Goal: Book appointment/travel/reservation

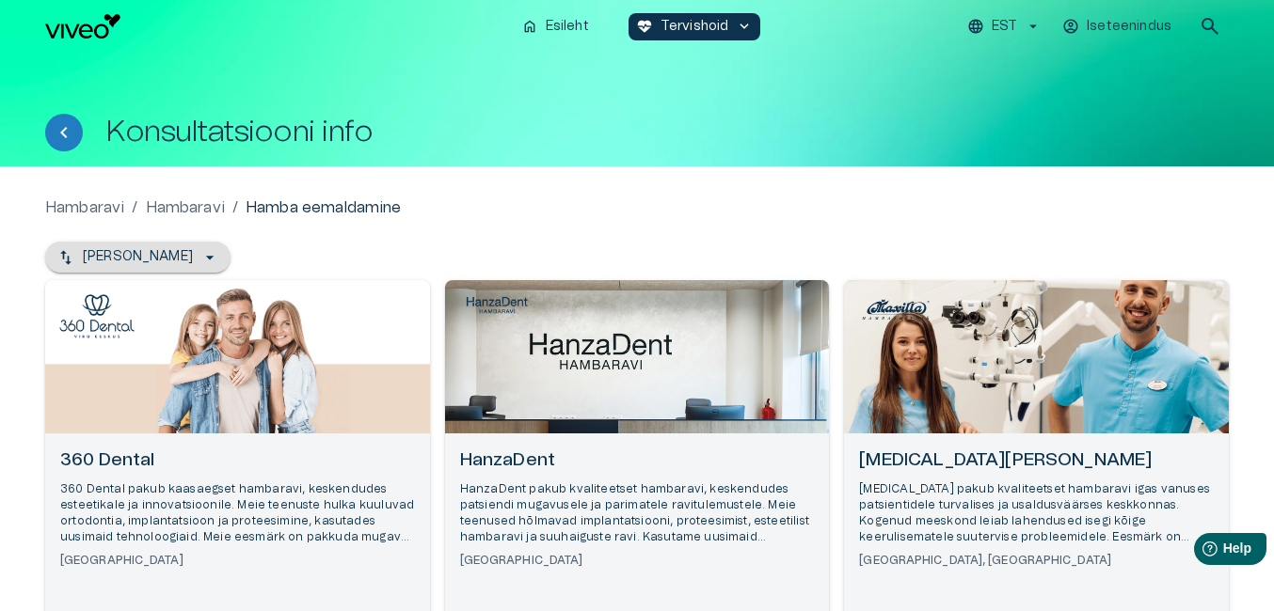
click at [200, 258] on icon "button" at bounding box center [209, 257] width 19 height 19
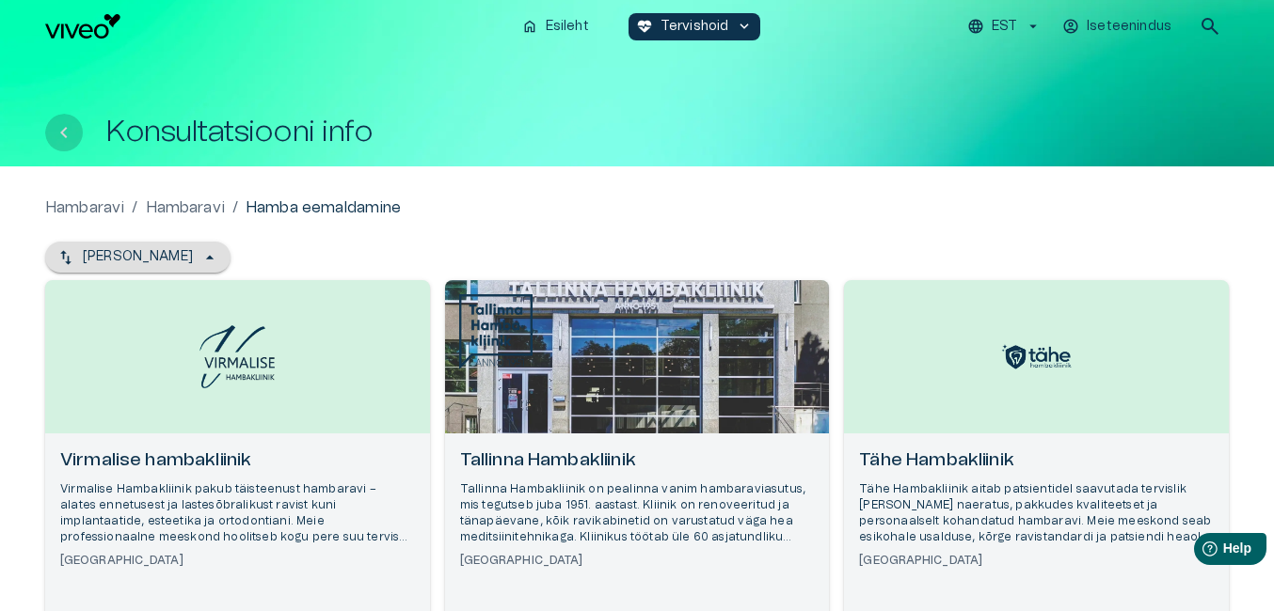
click at [61, 133] on icon "Tagasi" at bounding box center [63, 132] width 7 height 11
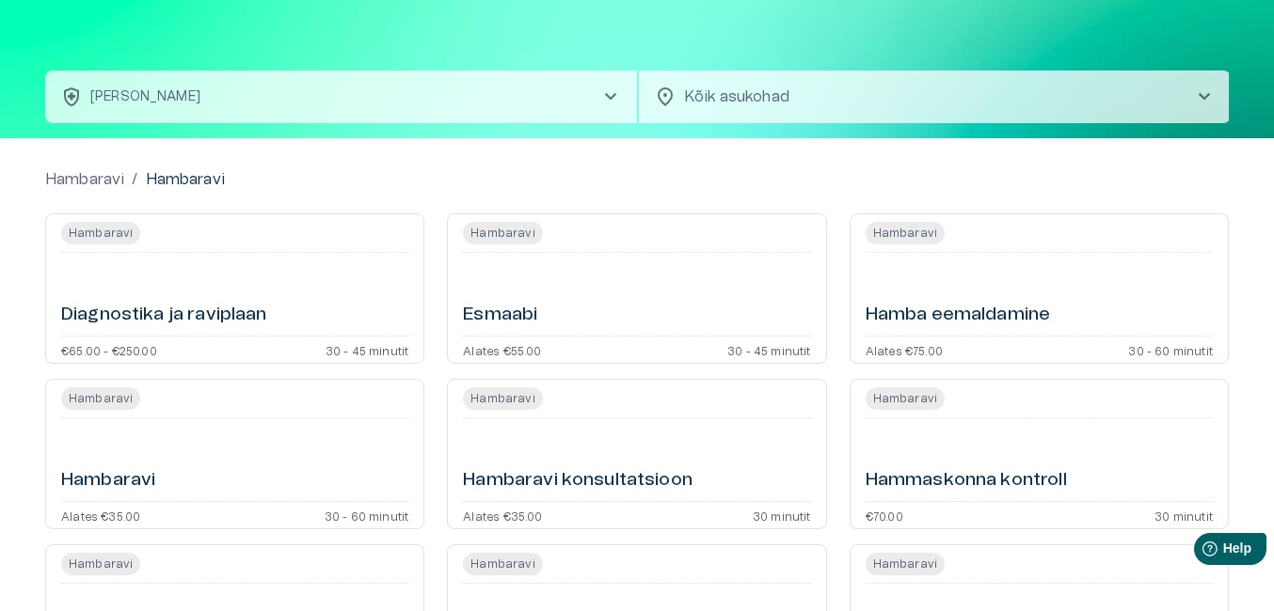
scroll to position [31, 0]
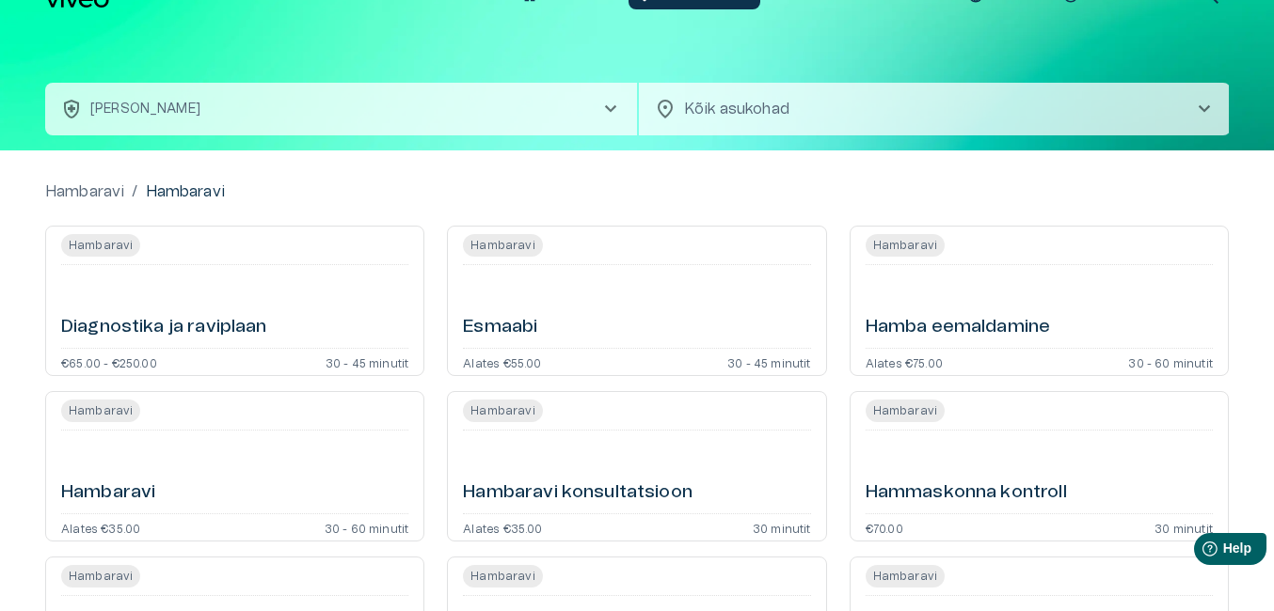
click at [954, 326] on h6 "Hamba eemaldamine" at bounding box center [957, 327] width 185 height 25
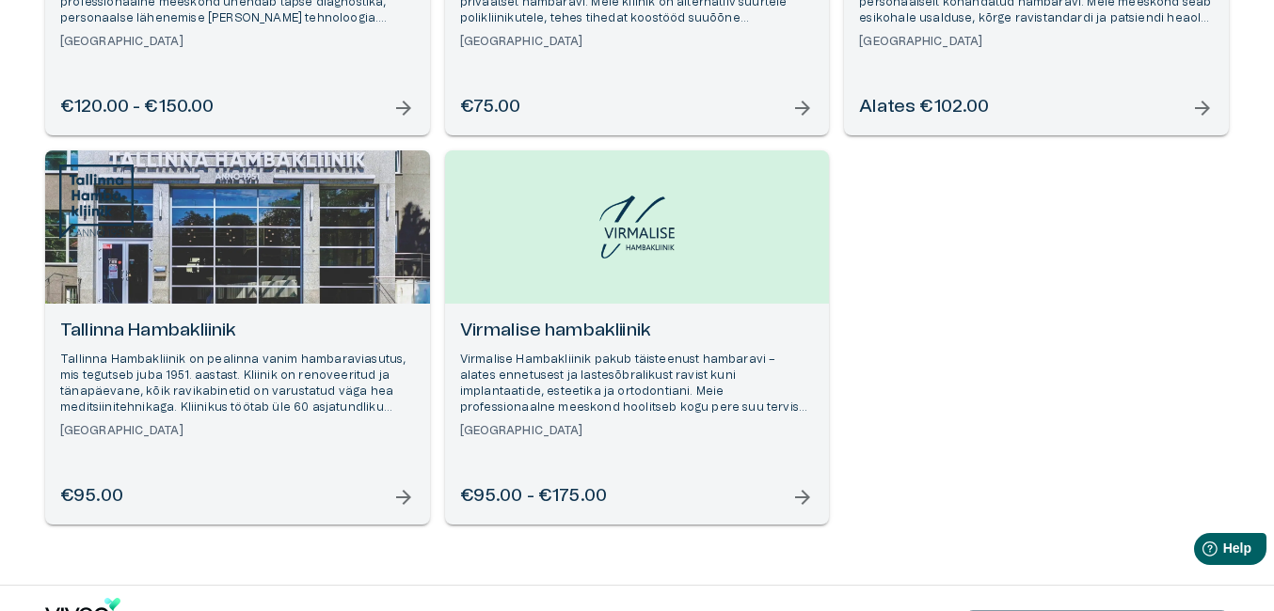
scroll to position [941, 0]
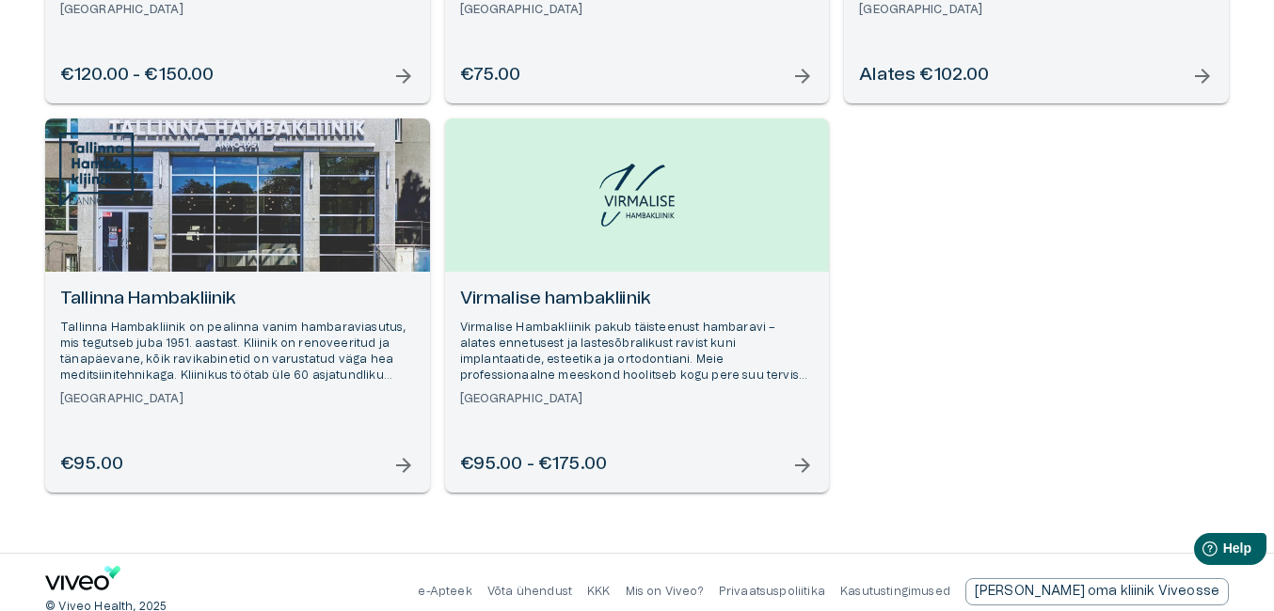
click at [207, 234] on div "Open selected supplier available booking dates" at bounding box center [237, 195] width 385 height 153
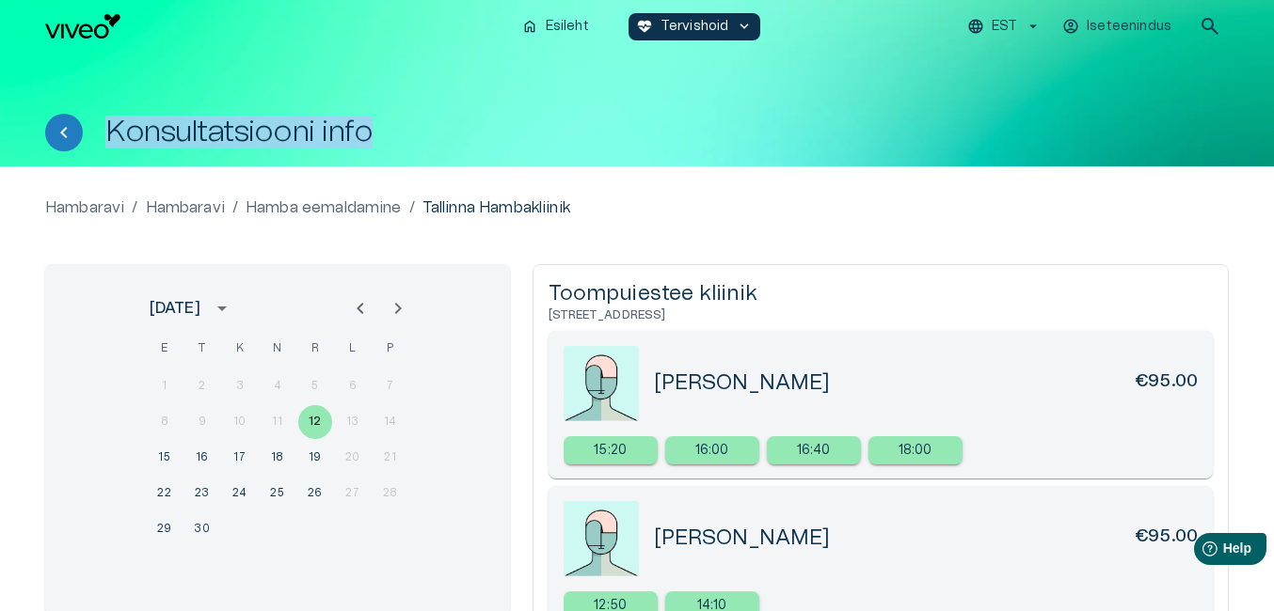
drag, startPoint x: 547, startPoint y: 52, endPoint x: 562, endPoint y: 59, distance: 17.7
click at [553, 55] on div "home Esileht [MEDICAL_DATA]_heart Tervishoid keyboard_arrow_down EST Iseteenind…" at bounding box center [637, 83] width 1274 height 166
click at [258, 75] on div "Konsultatsiooni info" at bounding box center [636, 110] width 1183 height 114
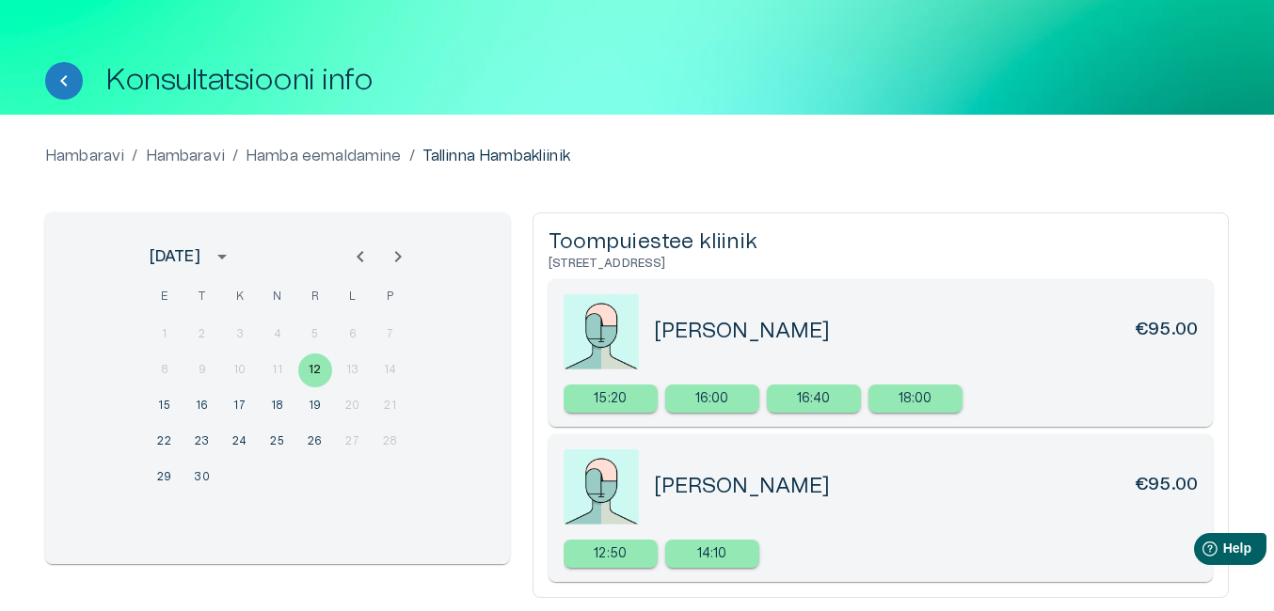
scroll to position [94, 0]
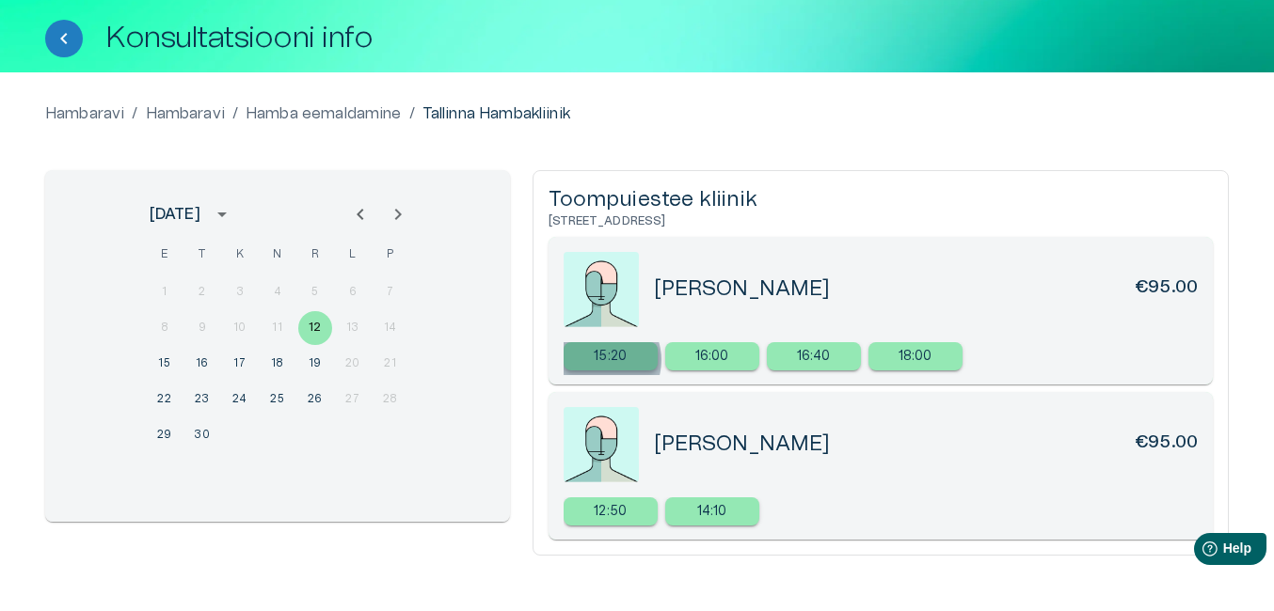
click at [598, 360] on p "15:20" at bounding box center [610, 357] width 33 height 20
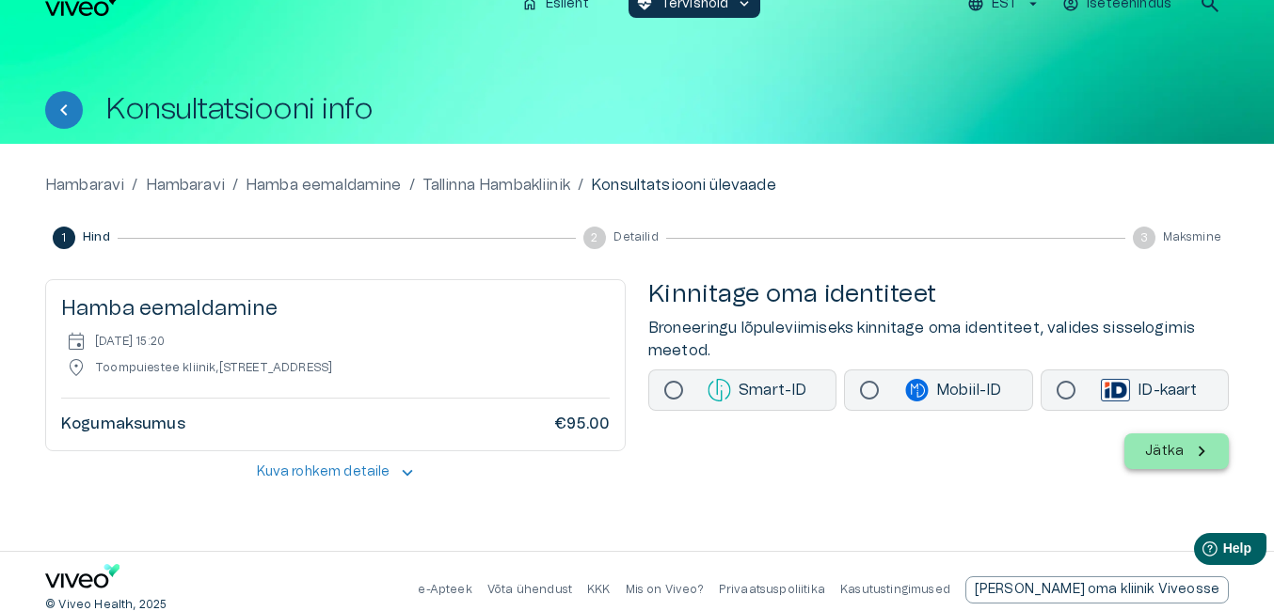
scroll to position [40, 0]
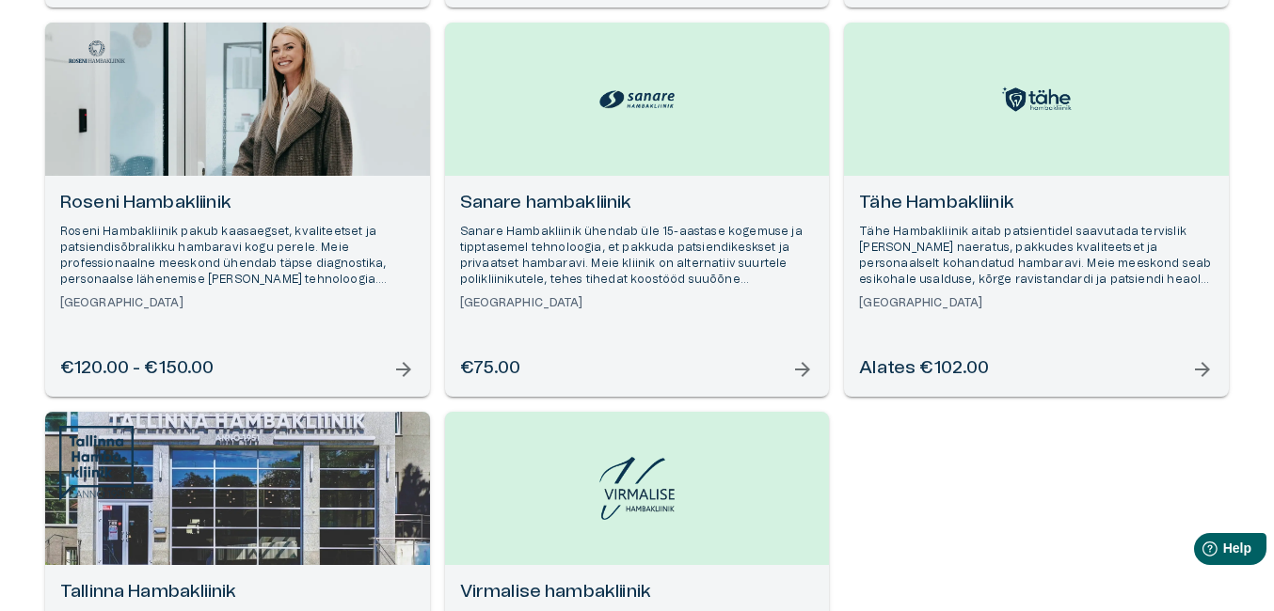
scroll to position [941, 0]
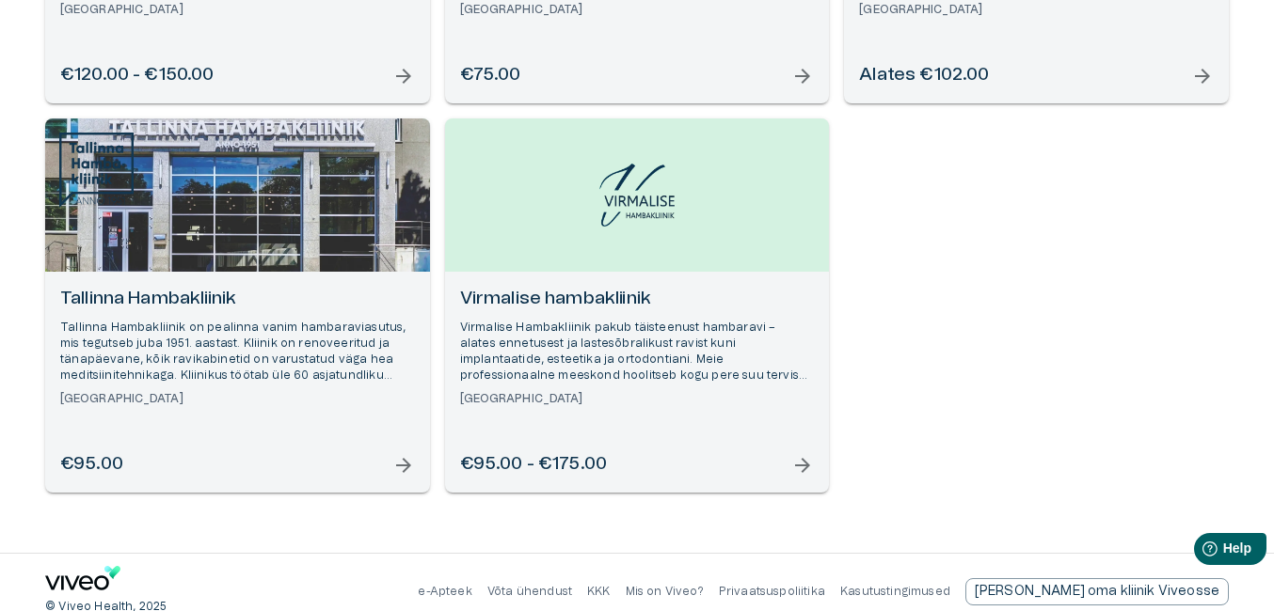
click at [291, 244] on div "Open selected supplier available booking dates" at bounding box center [237, 195] width 385 height 153
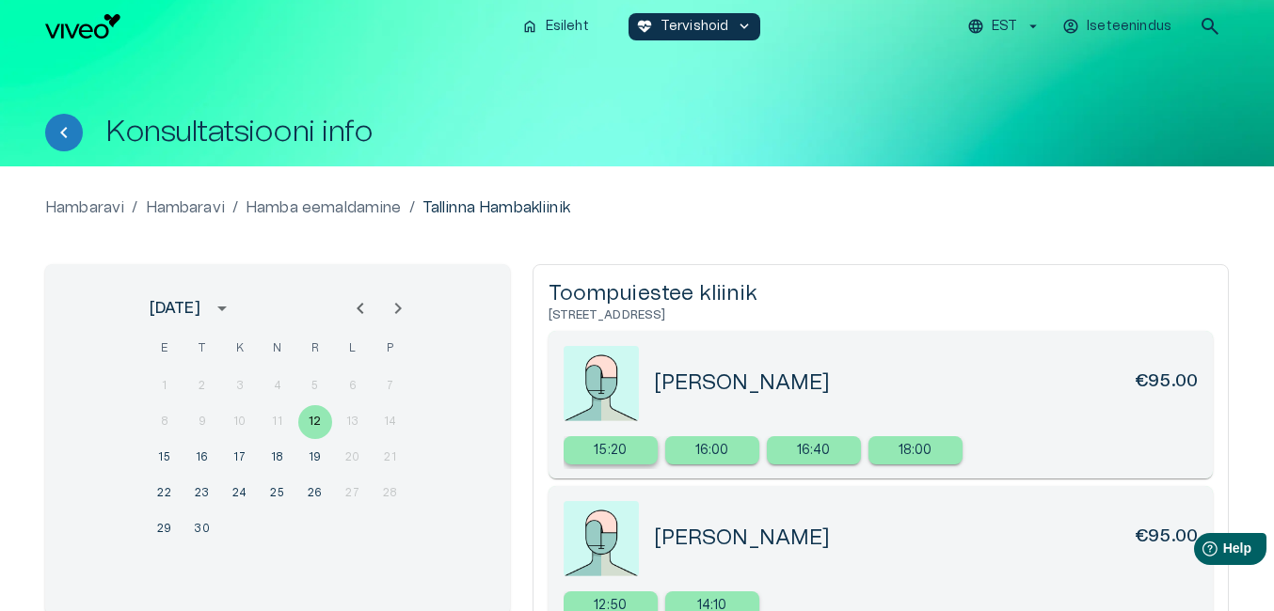
click at [616, 453] on p "15:20" at bounding box center [610, 451] width 33 height 20
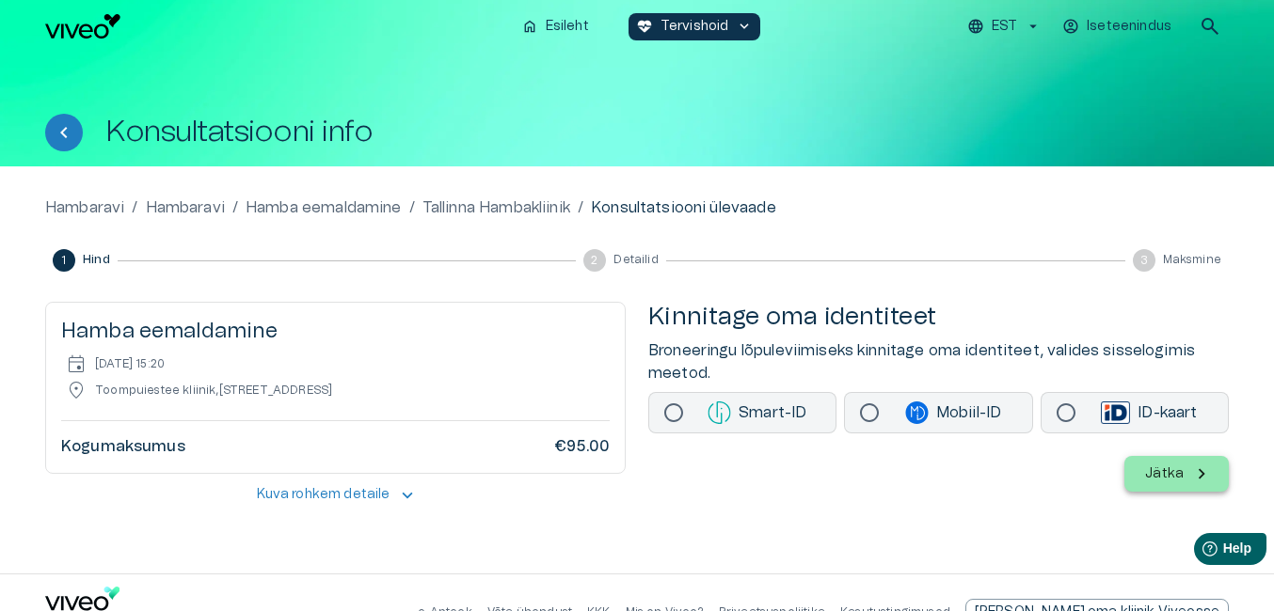
click at [934, 420] on p "Mobiil-ID" at bounding box center [952, 413] width 127 height 23
click at [1150, 481] on p "Jätka" at bounding box center [1164, 475] width 39 height 20
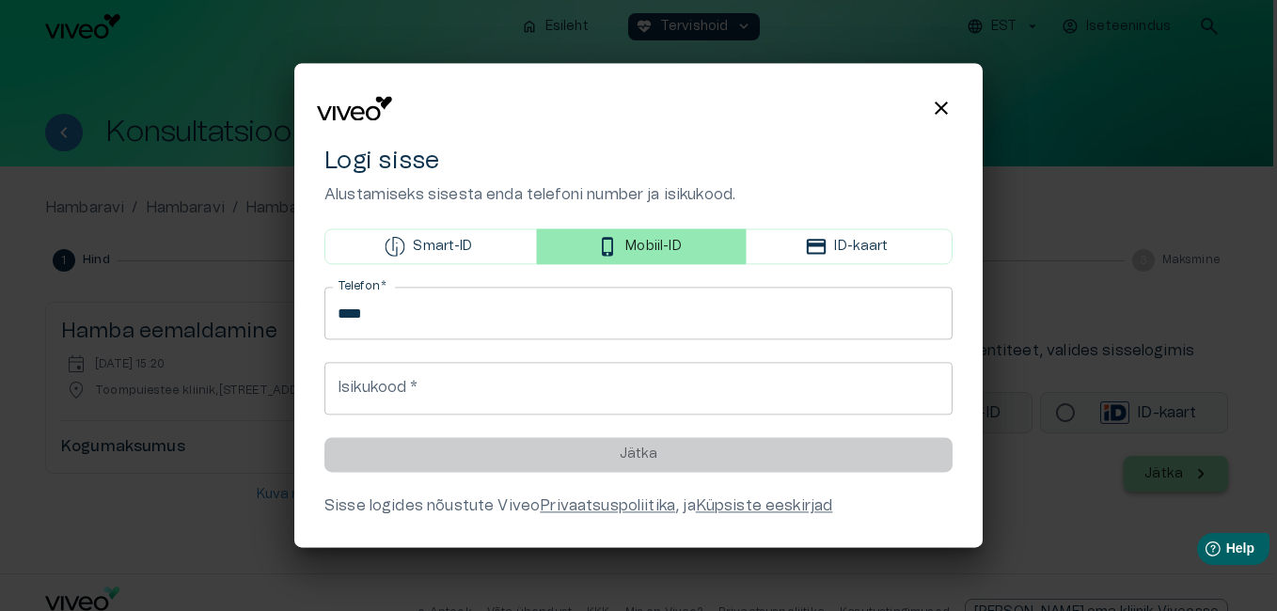
click at [496, 315] on input "****" at bounding box center [639, 314] width 628 height 53
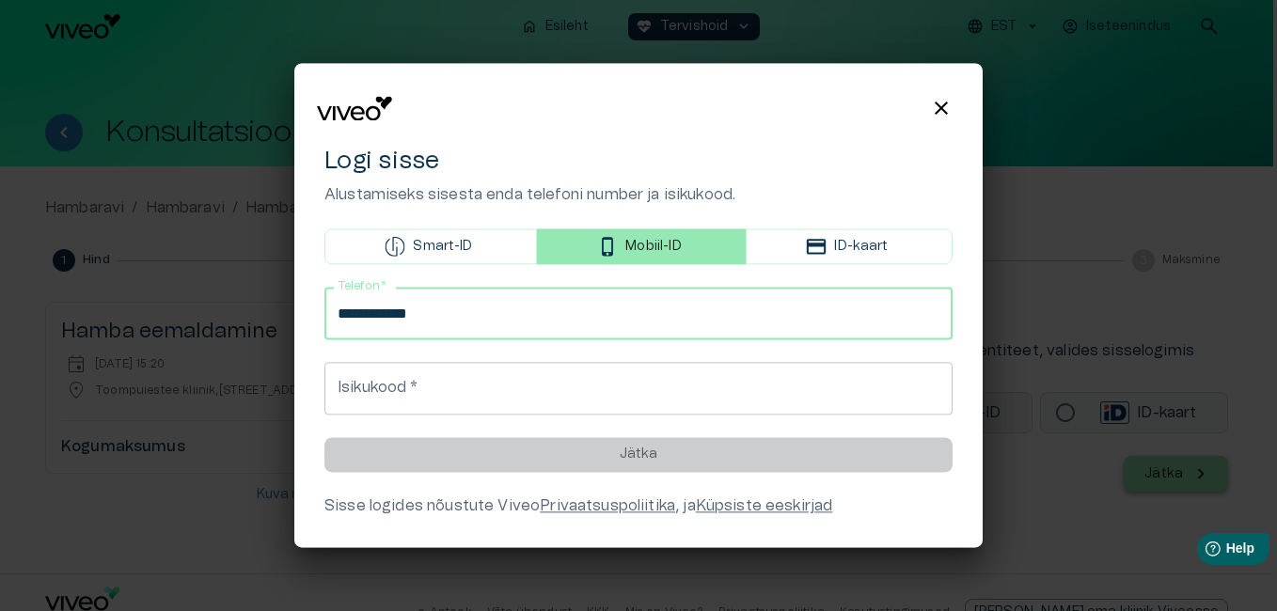
type input "**********"
click at [307, 423] on div "**********" at bounding box center [638, 305] width 673 height 469
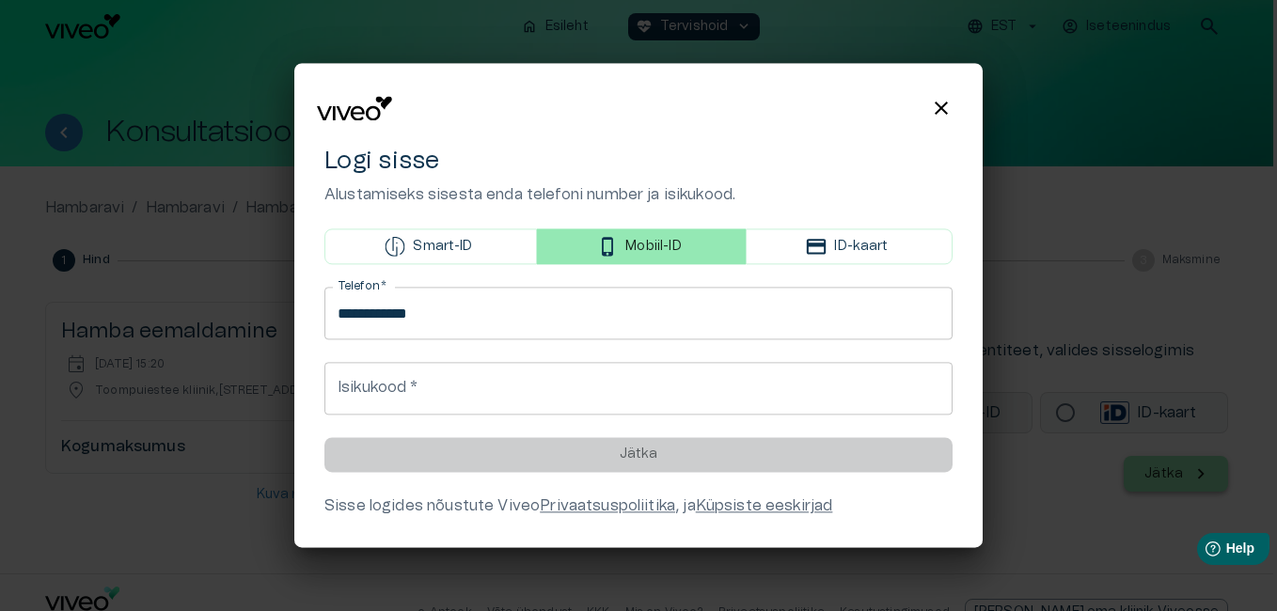
click at [483, 399] on input "Isikukood   *" at bounding box center [639, 389] width 628 height 53
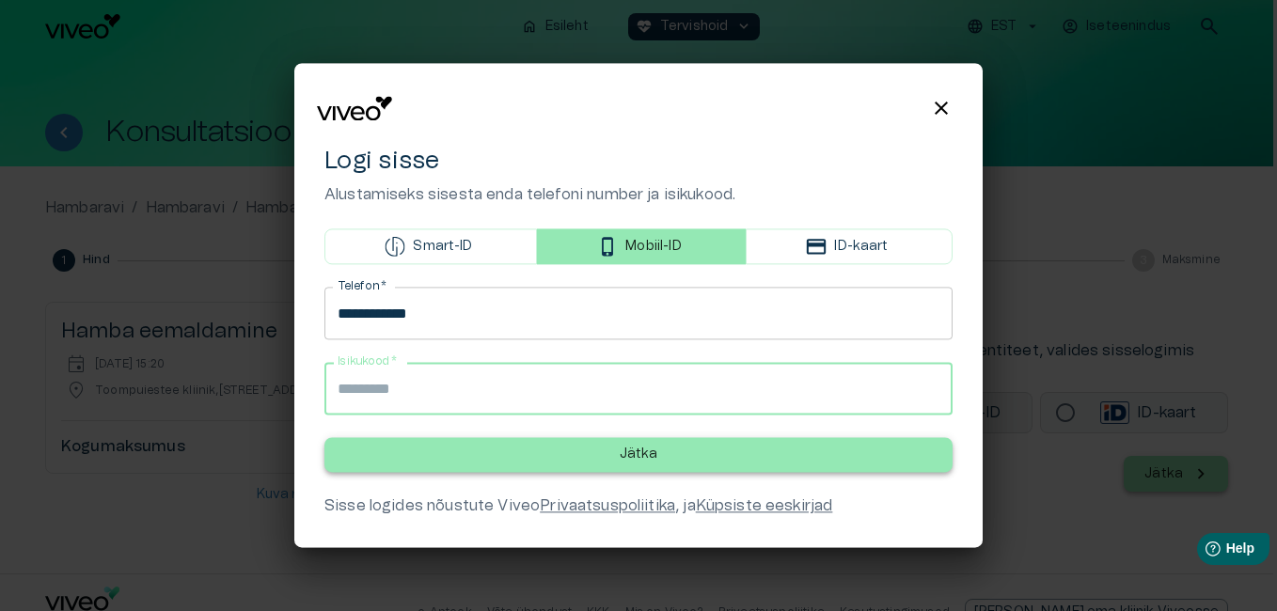
type input "**********"
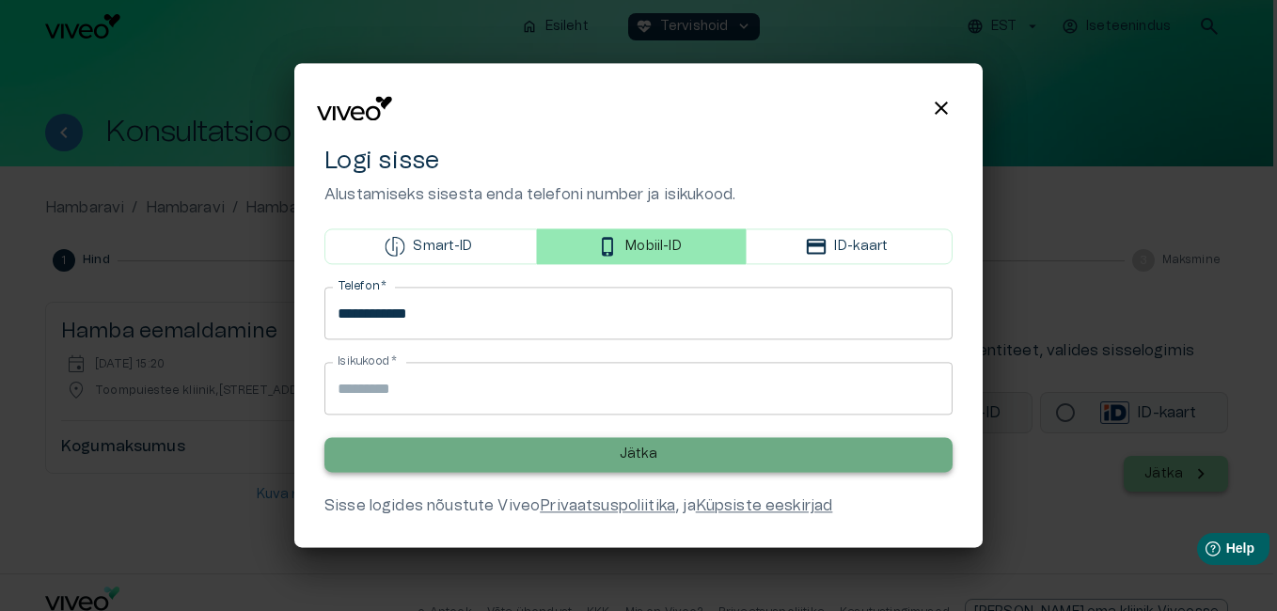
click at [615, 450] on button "Jätka" at bounding box center [639, 455] width 628 height 35
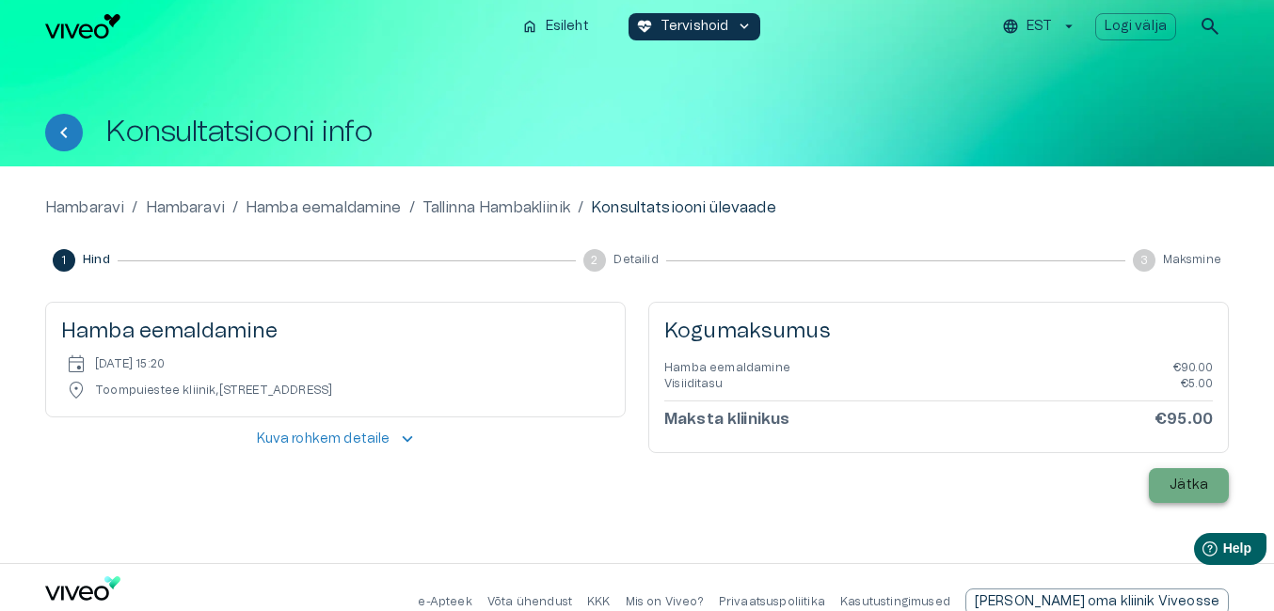
click at [1188, 489] on p "Jätka" at bounding box center [1188, 486] width 39 height 20
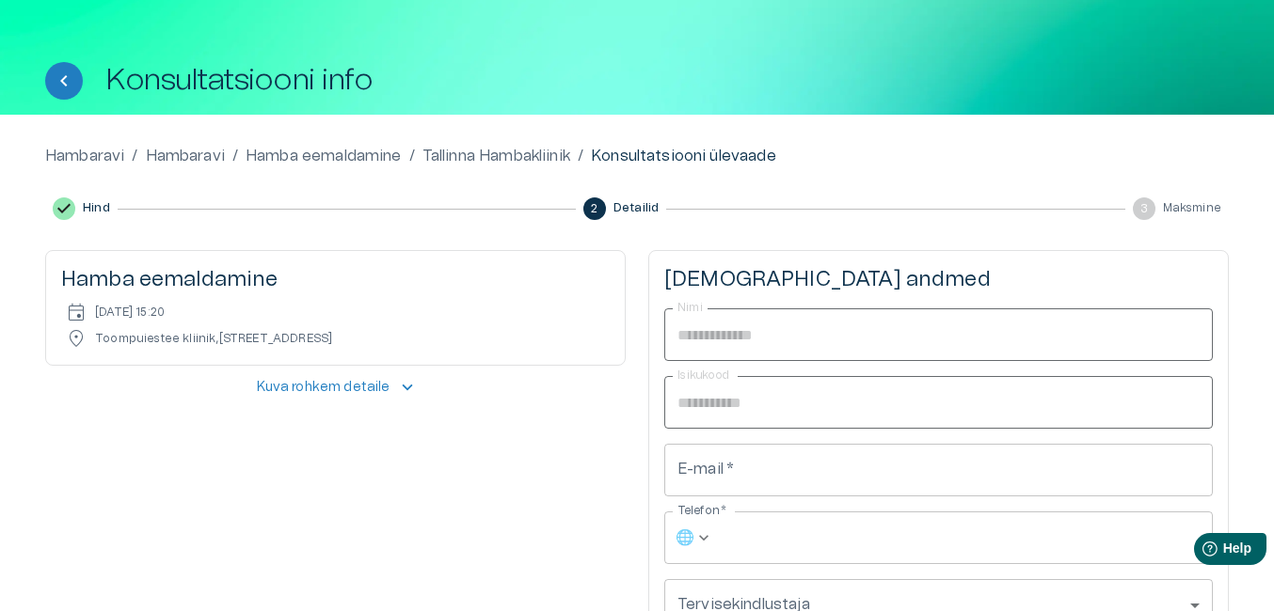
scroll to position [94, 0]
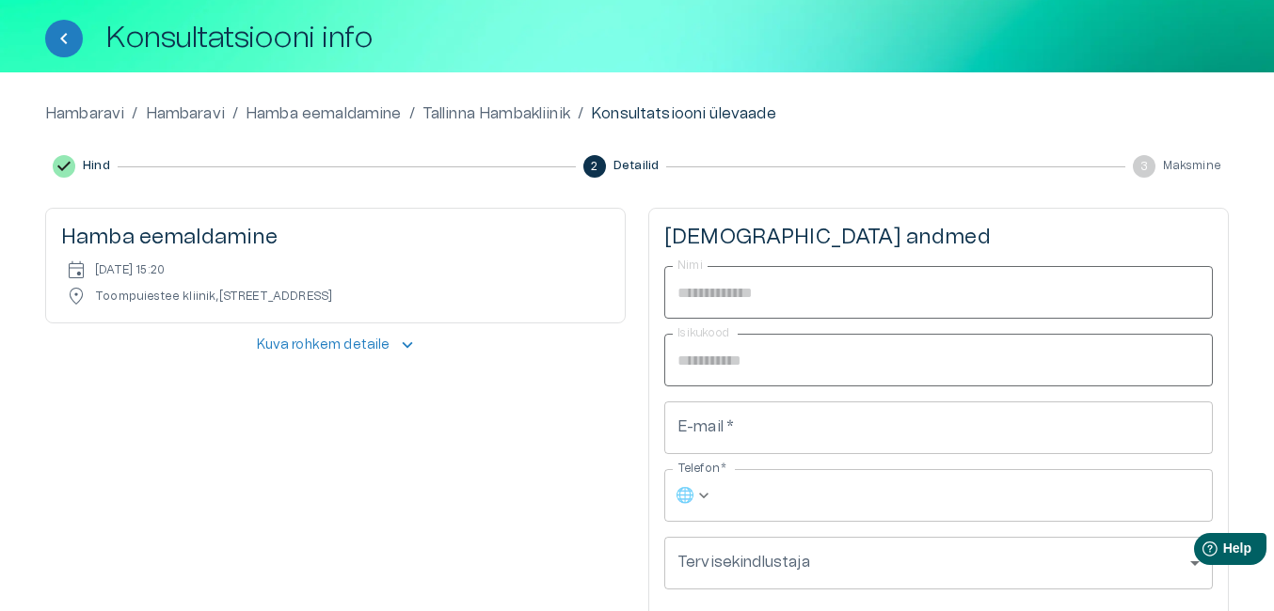
click at [834, 430] on input "E-mail   *" at bounding box center [938, 428] width 548 height 53
type input "**********"
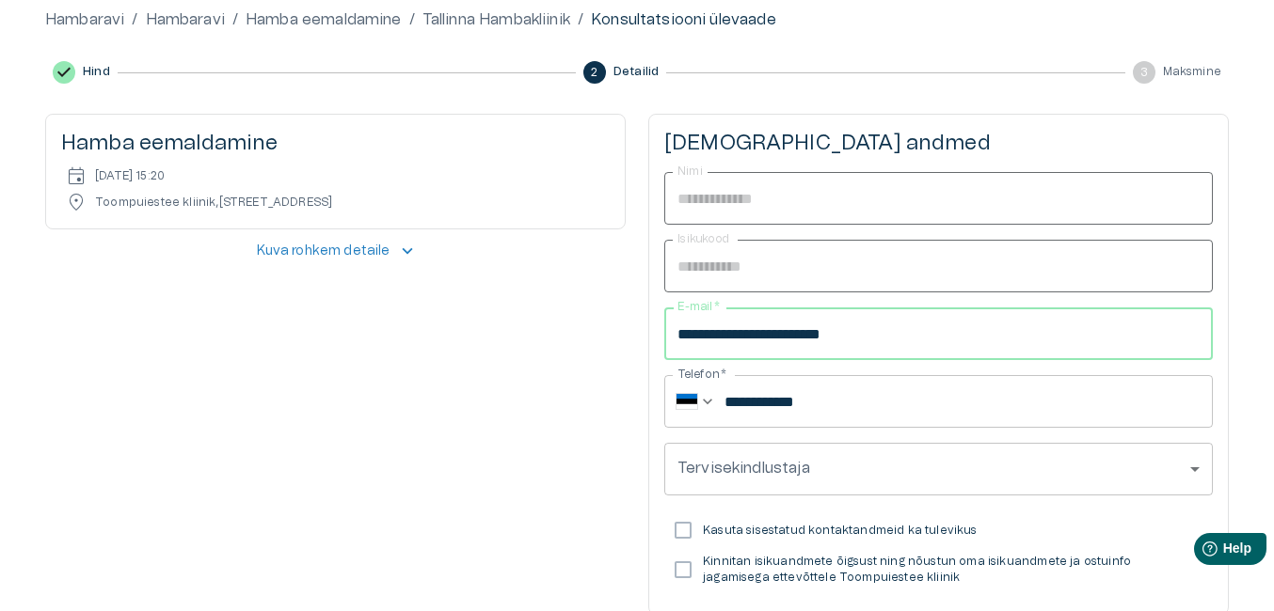
scroll to position [282, 0]
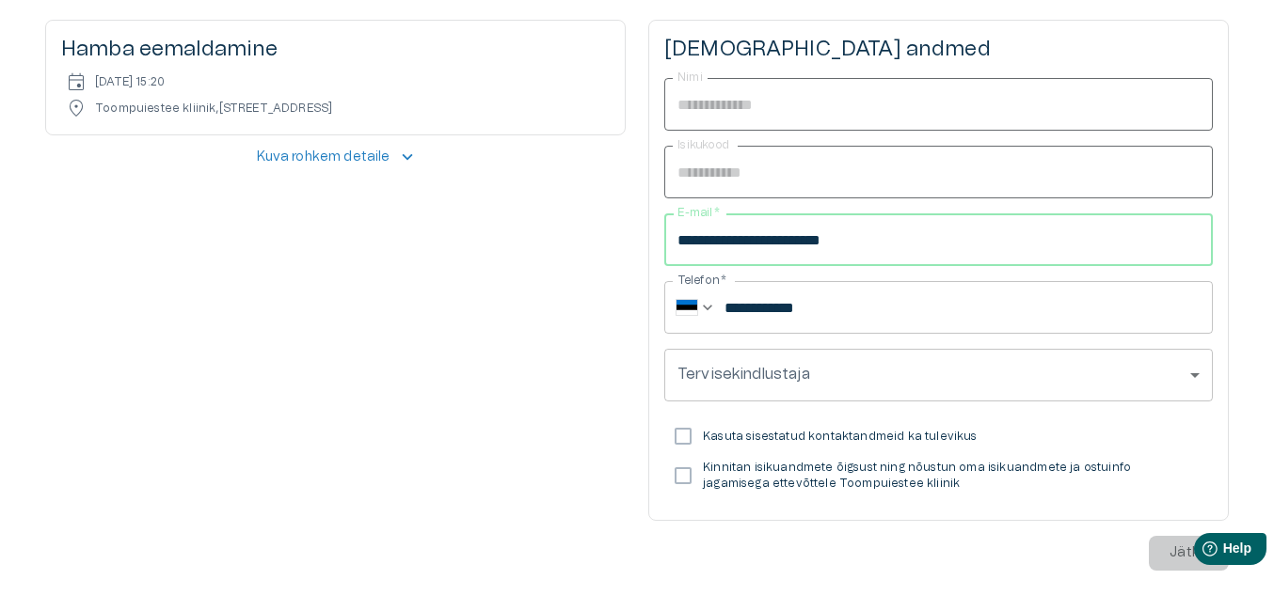
click at [1193, 329] on body "Hindame teie privaatsust Kasutame küpsiseid teie sirvimiskogemuse parandamiseks…" at bounding box center [637, 23] width 1274 height 611
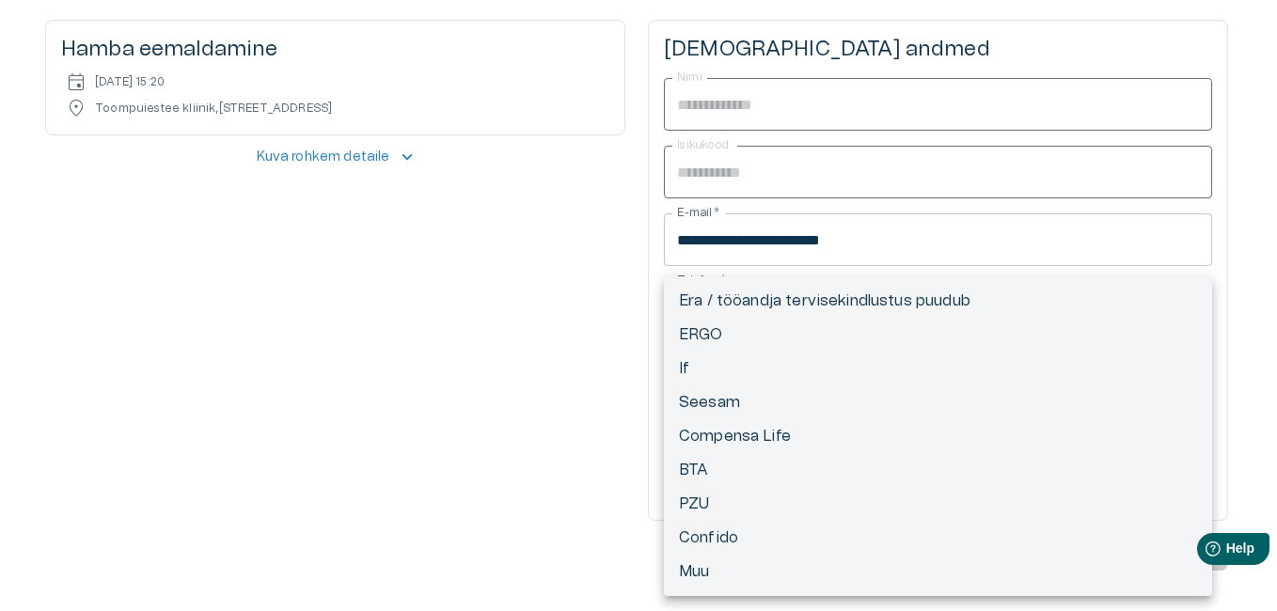
click at [576, 471] on div at bounding box center [638, 305] width 1277 height 611
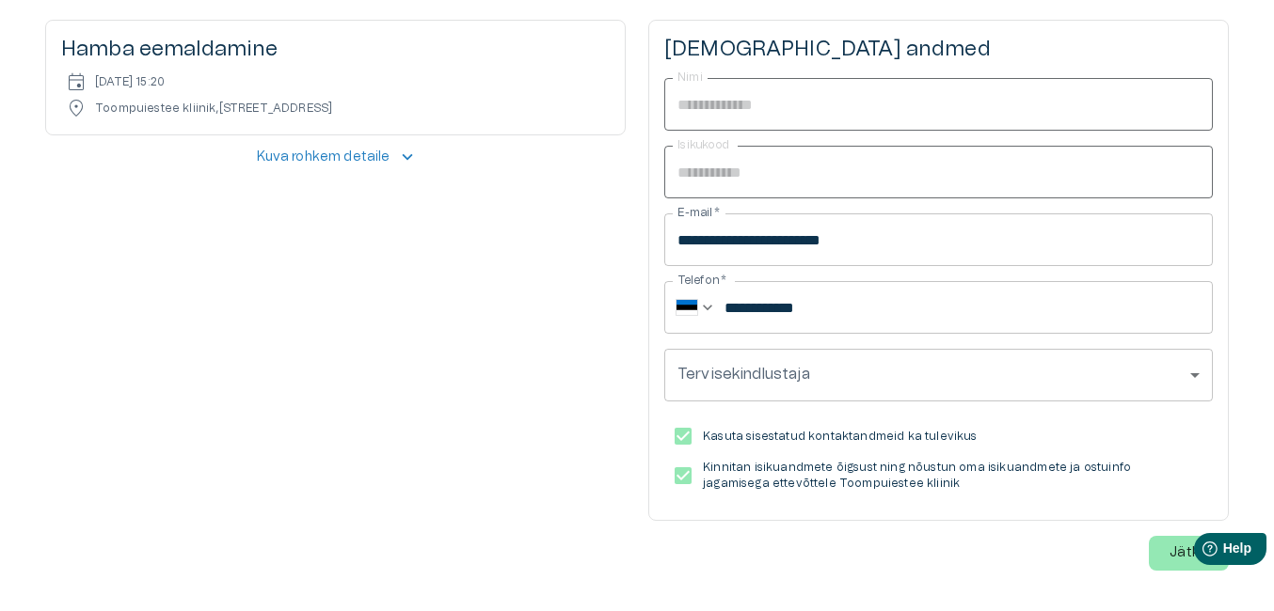
click at [1179, 561] on html "Help Help" at bounding box center [1200, 546] width 147 height 40
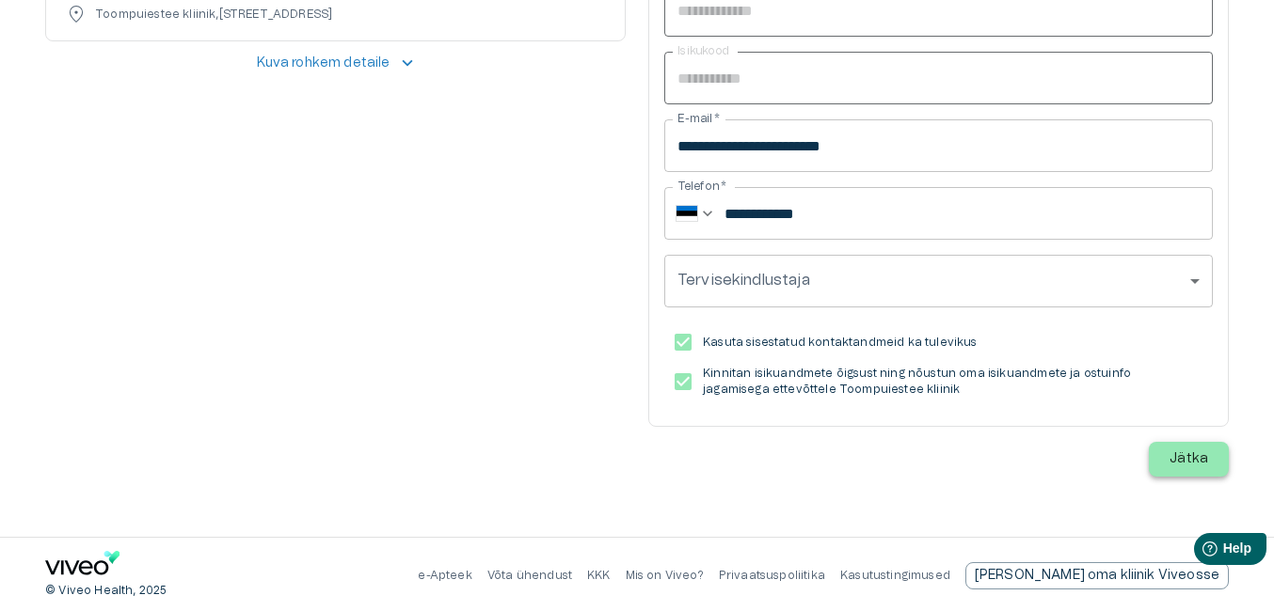
click at [1193, 467] on p "Jätka" at bounding box center [1188, 460] width 39 height 20
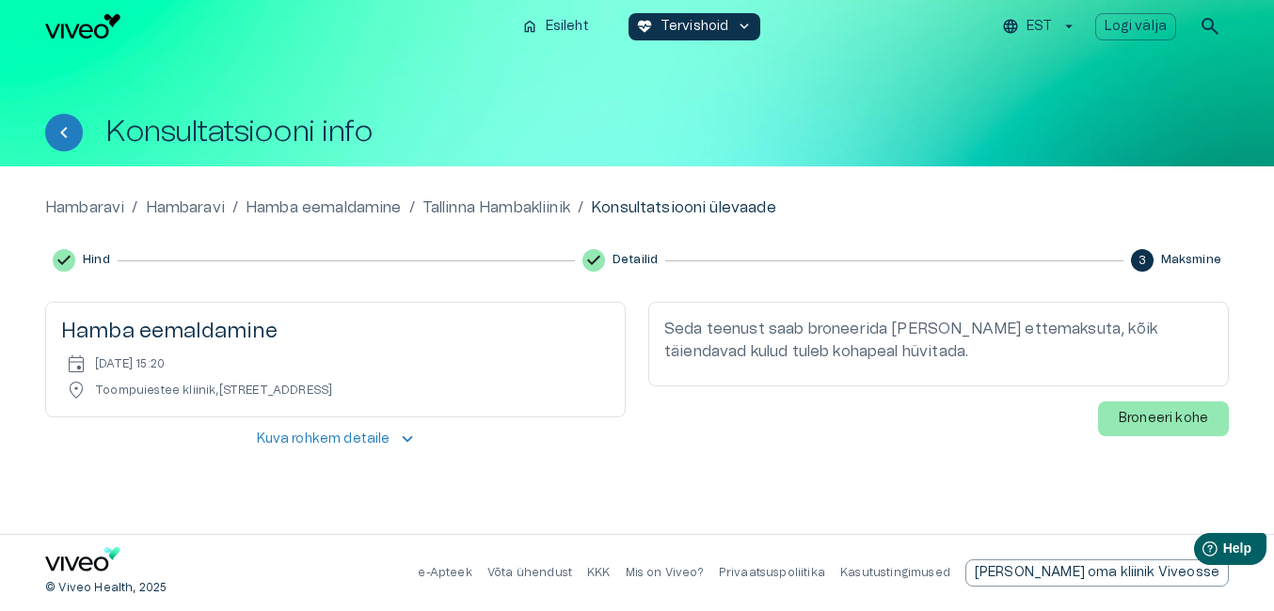
scroll to position [0, 0]
click at [1165, 419] on p "Broneeri kohe" at bounding box center [1166, 419] width 89 height 20
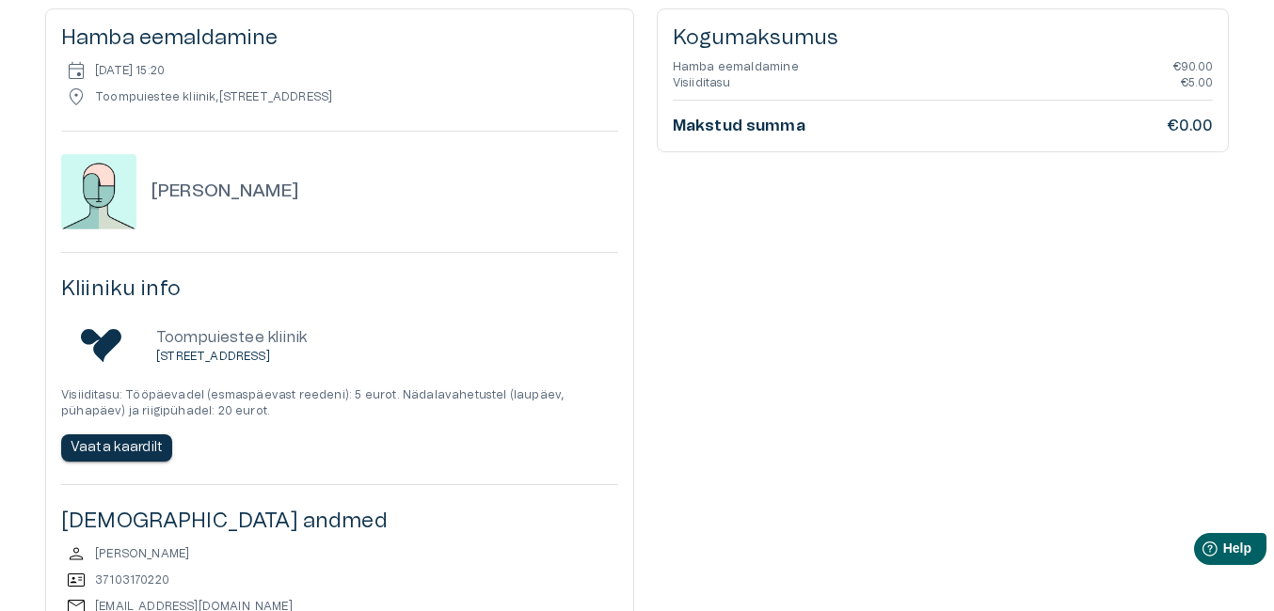
scroll to position [282, 0]
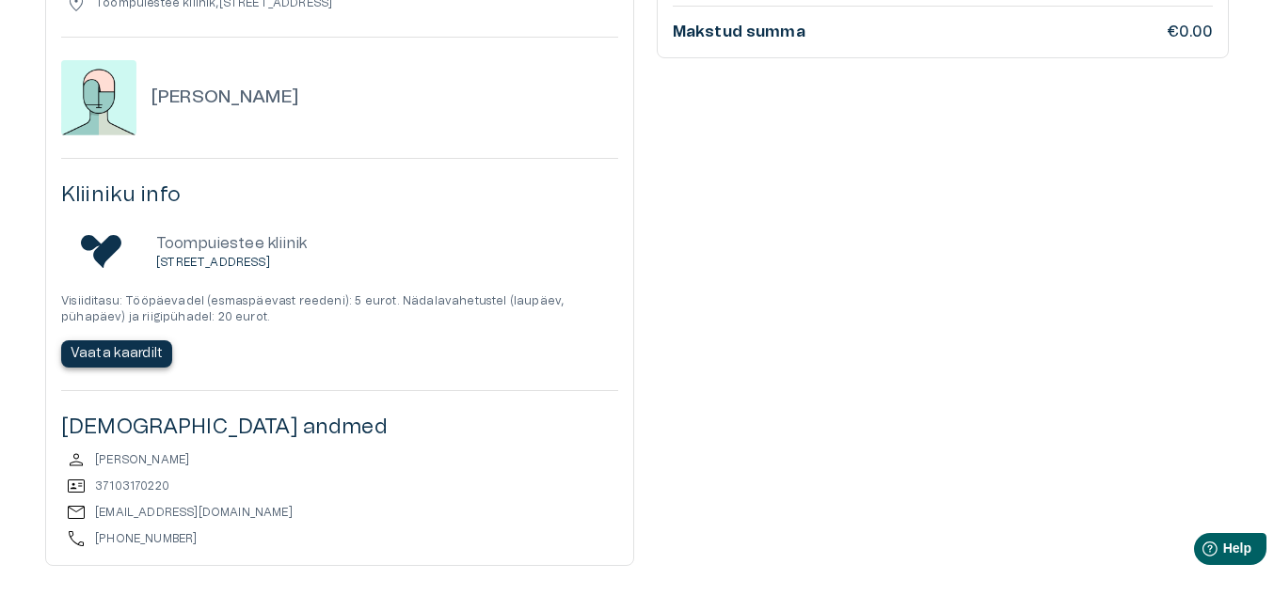
click at [128, 354] on p "Vaata kaardilt" at bounding box center [117, 354] width 92 height 20
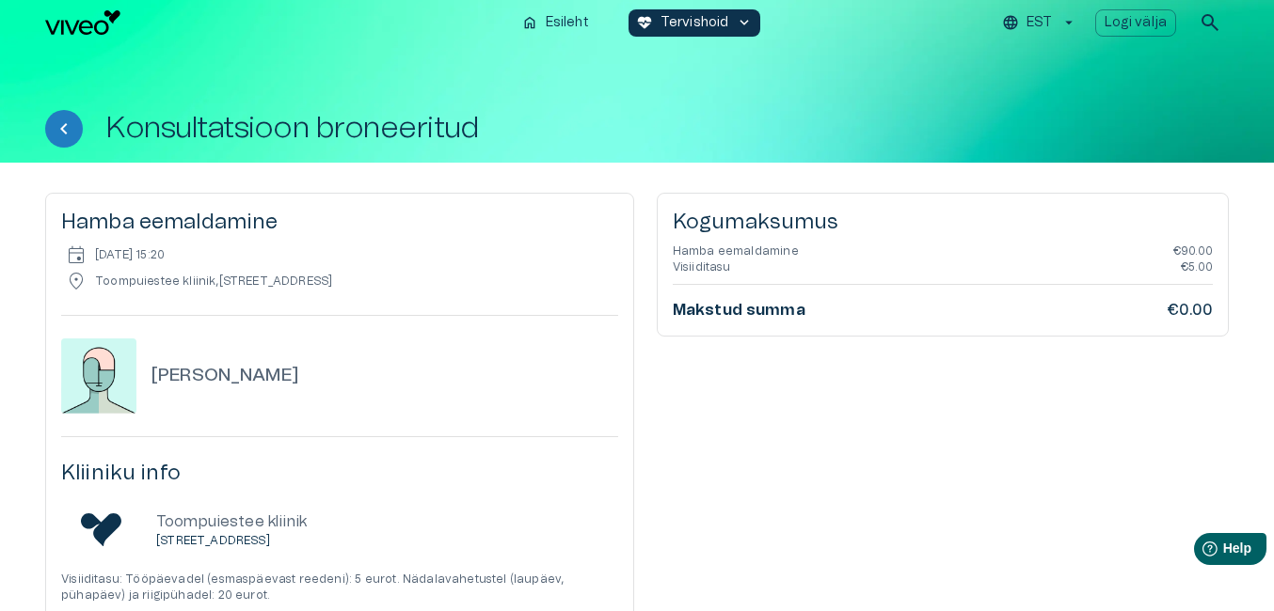
scroll to position [0, 0]
